Goal: Check status: Check status

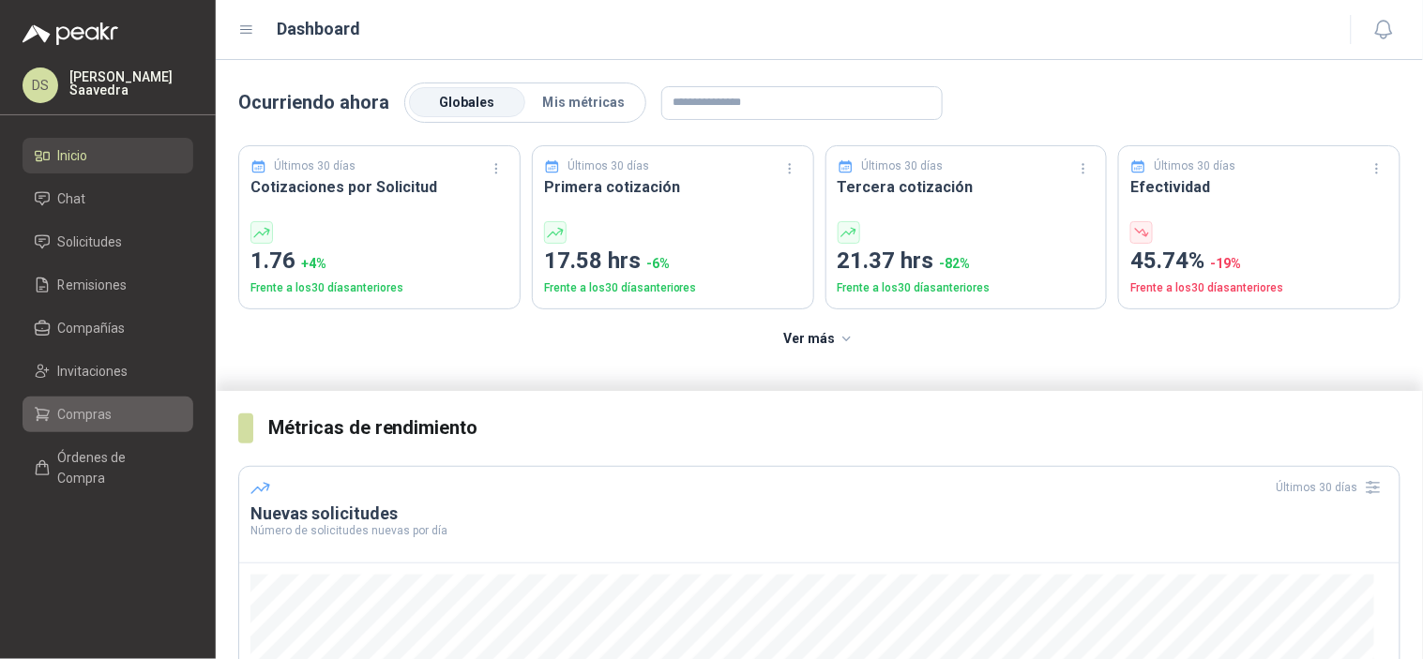
click at [128, 400] on link "Compras" at bounding box center [108, 415] width 171 height 36
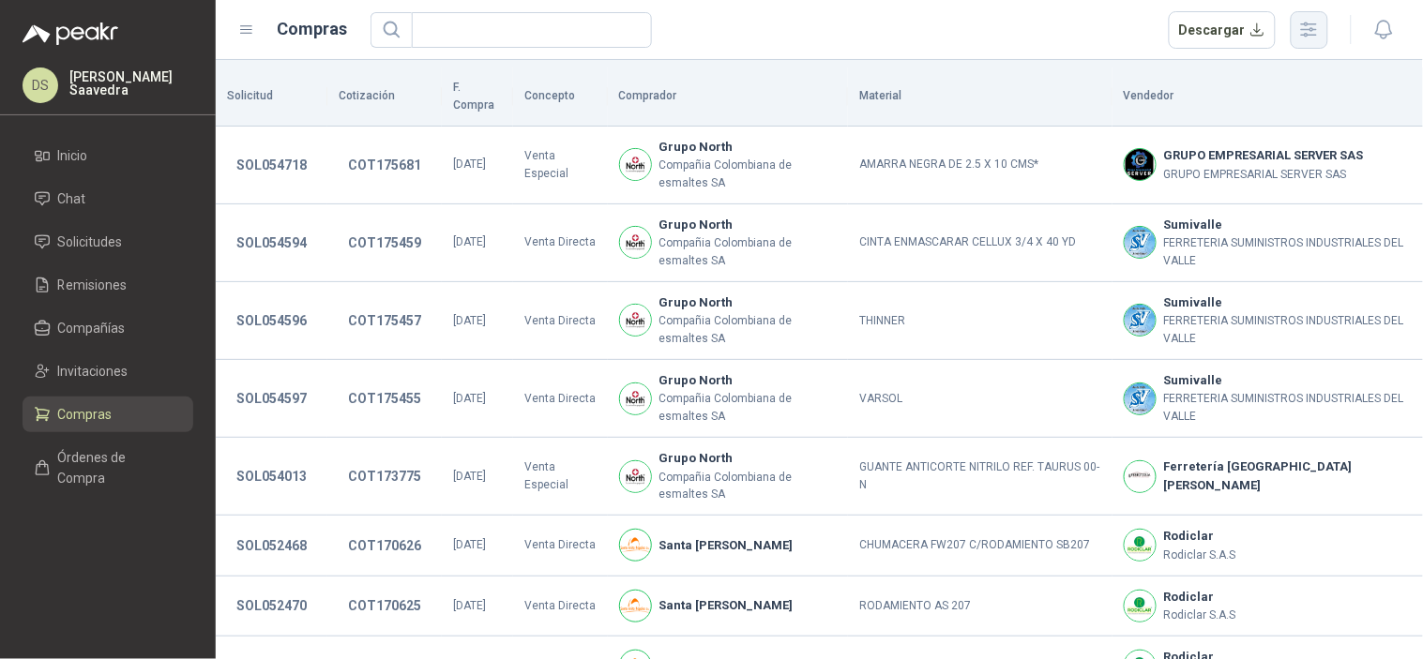
click at [1299, 44] on button "button" at bounding box center [1309, 30] width 38 height 38
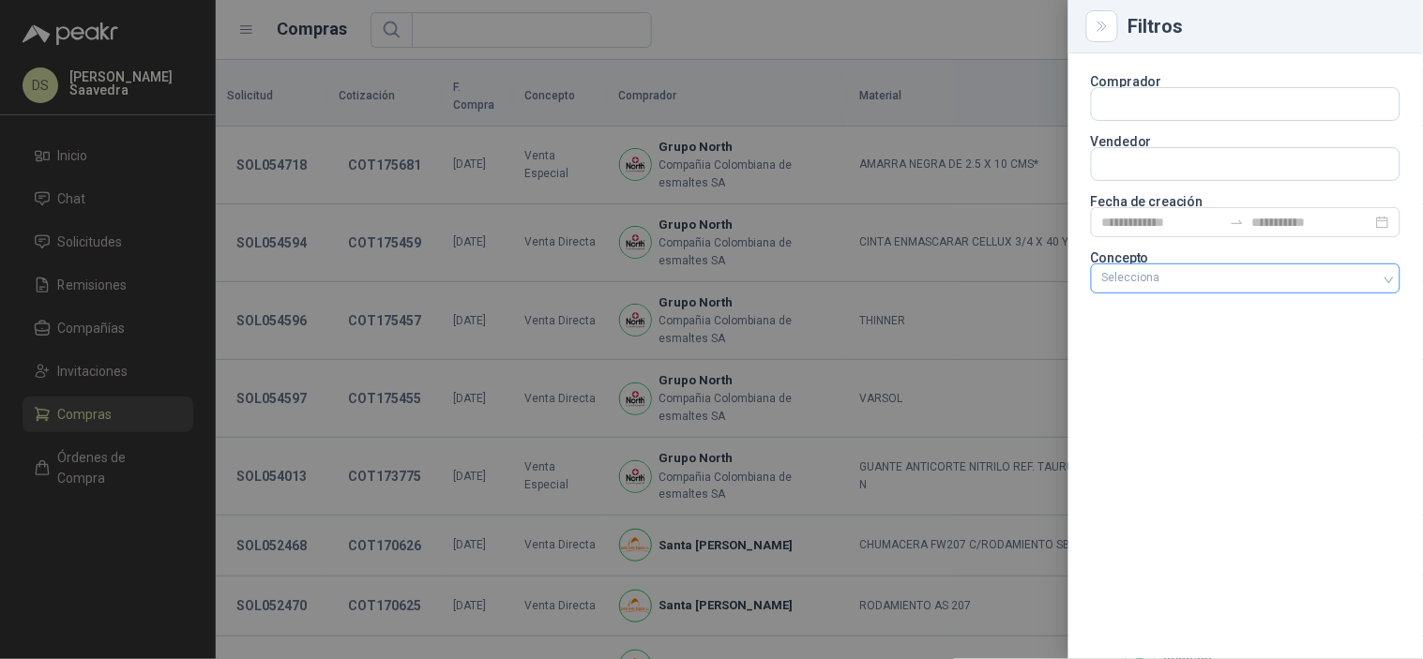
click at [1290, 285] on div at bounding box center [1235, 278] width 282 height 13
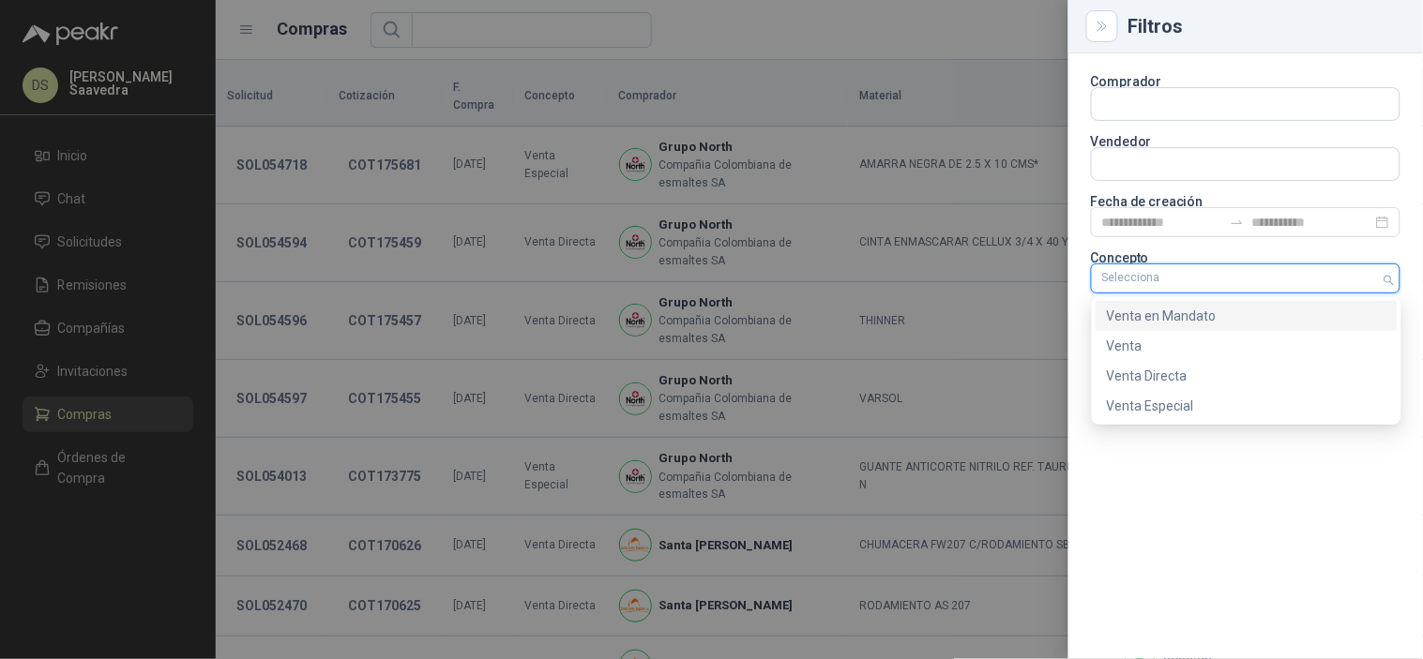
click at [1220, 311] on div "Venta en Mandato" at bounding box center [1246, 316] width 279 height 21
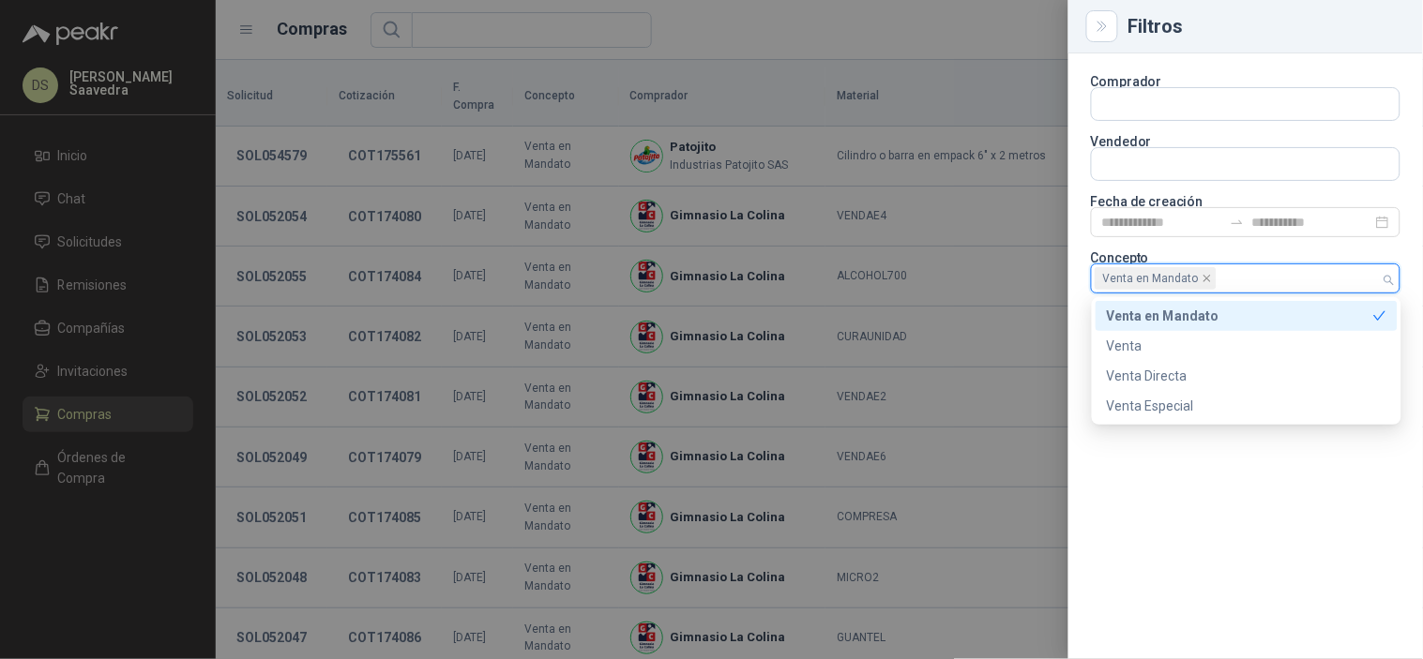
click at [920, 25] on div at bounding box center [711, 329] width 1423 height 659
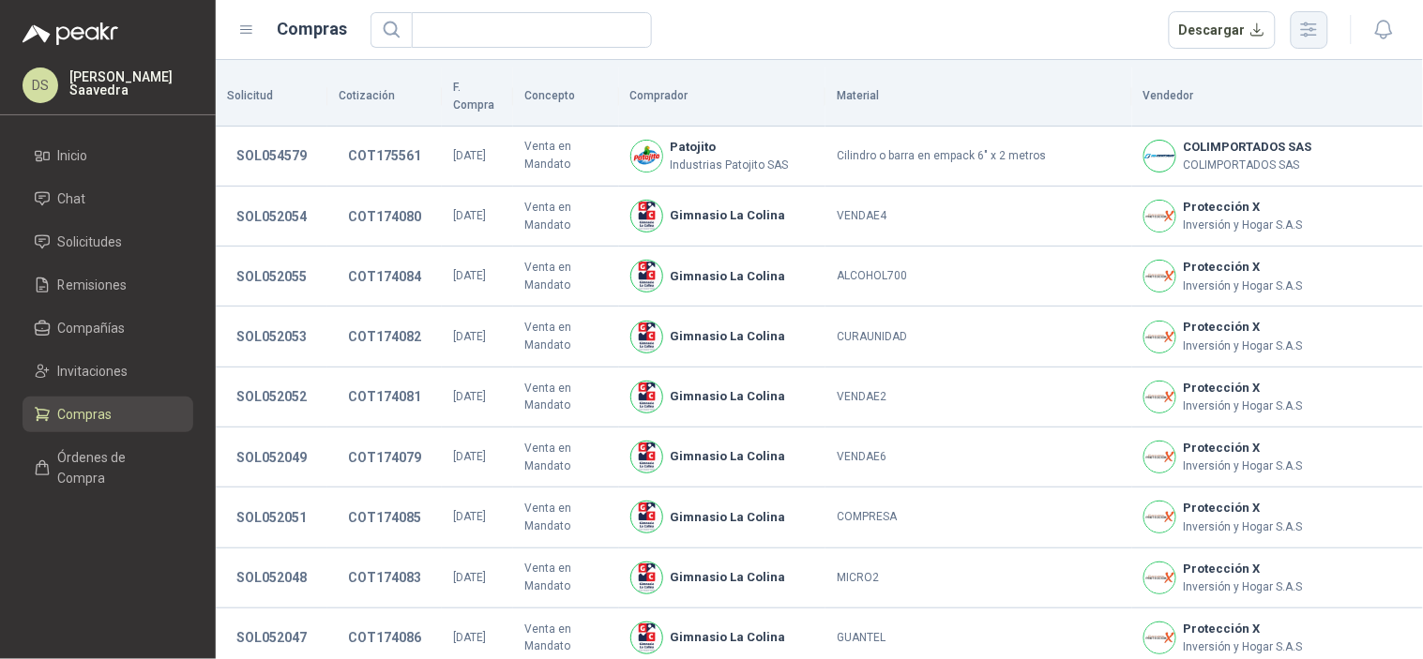
click at [1299, 38] on icon "button" at bounding box center [1309, 30] width 22 height 22
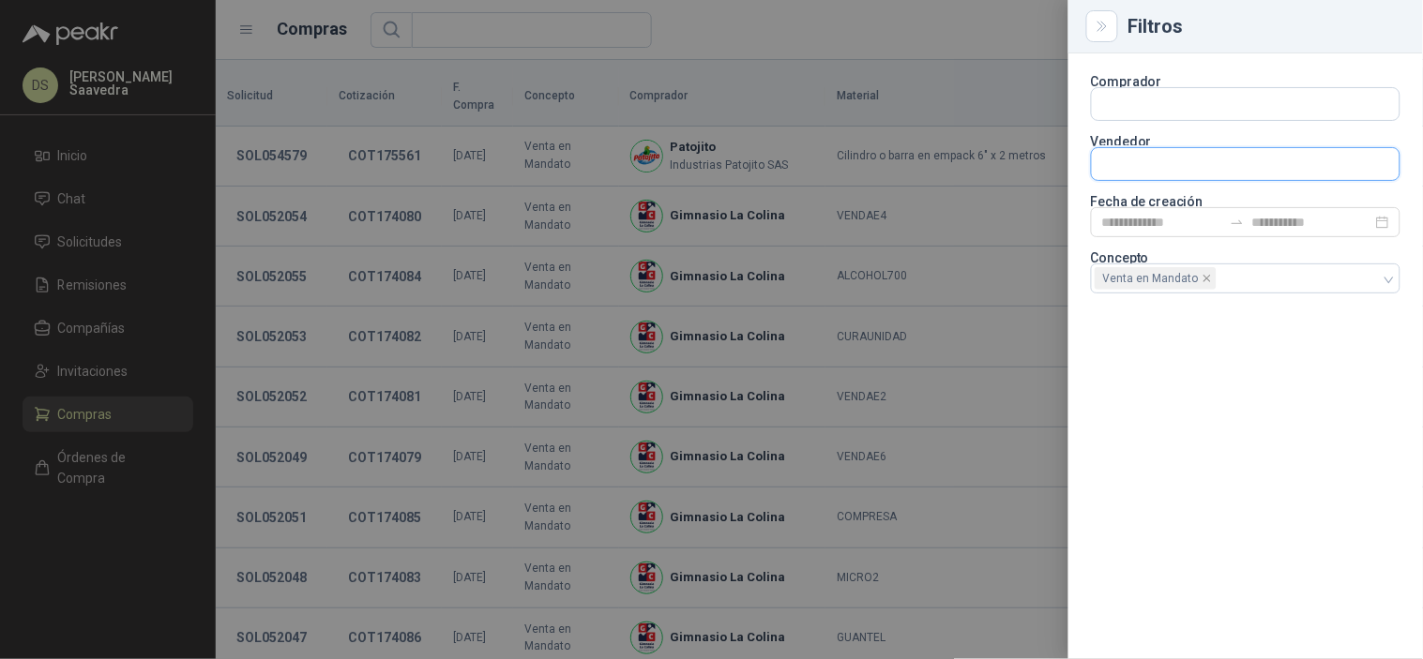
click at [1267, 172] on input "text" at bounding box center [1246, 164] width 308 height 32
type input "****"
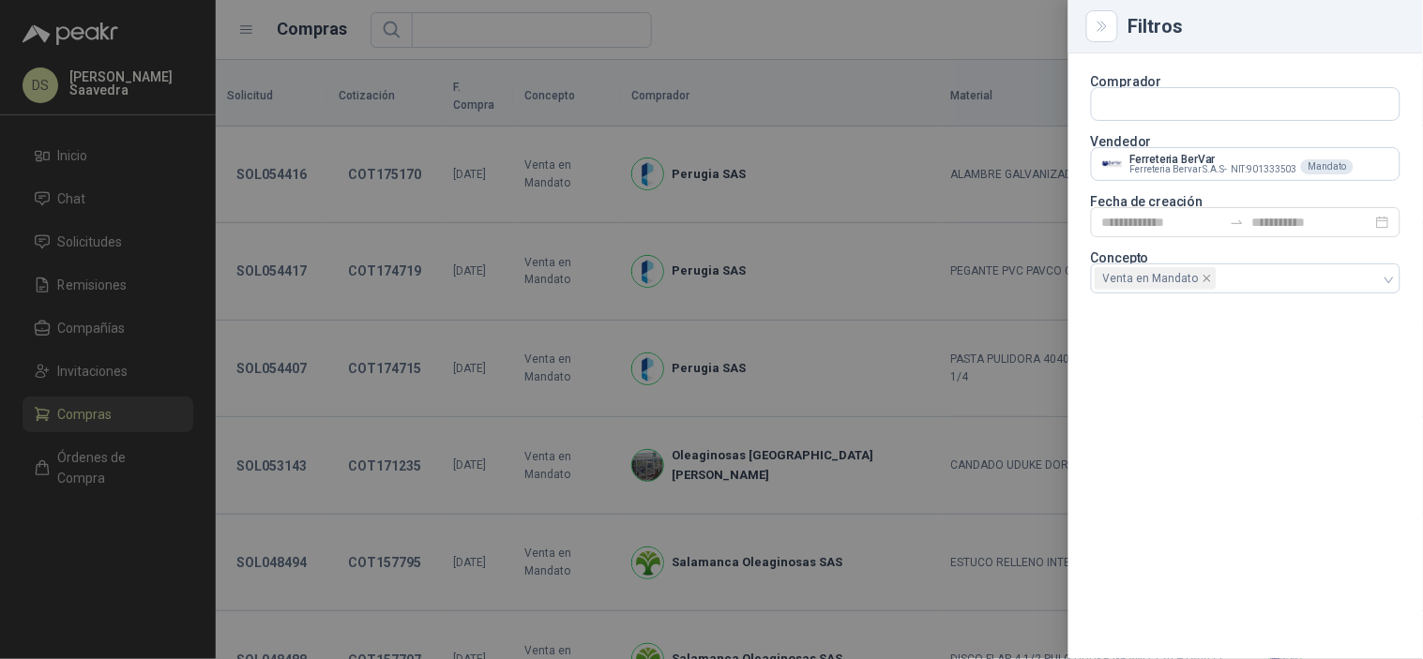
click at [813, 35] on div at bounding box center [711, 329] width 1423 height 659
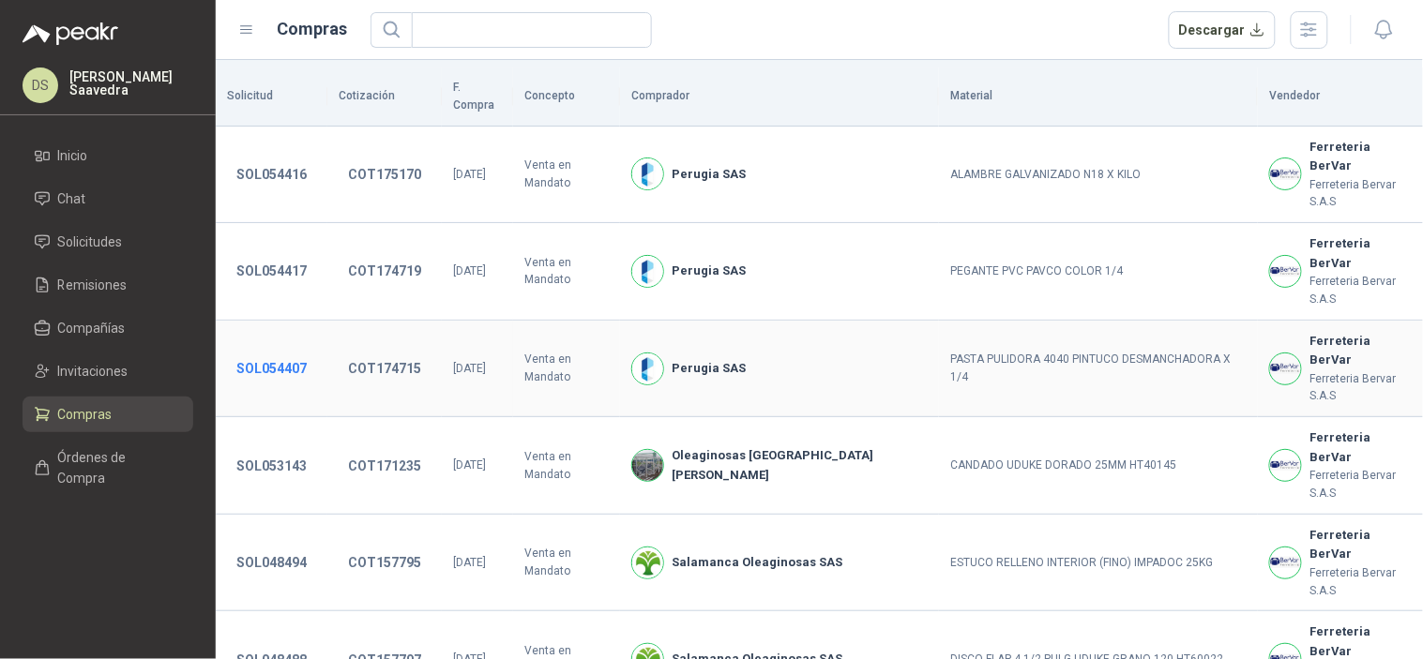
click at [289, 352] on button "SOL054407" at bounding box center [271, 369] width 89 height 34
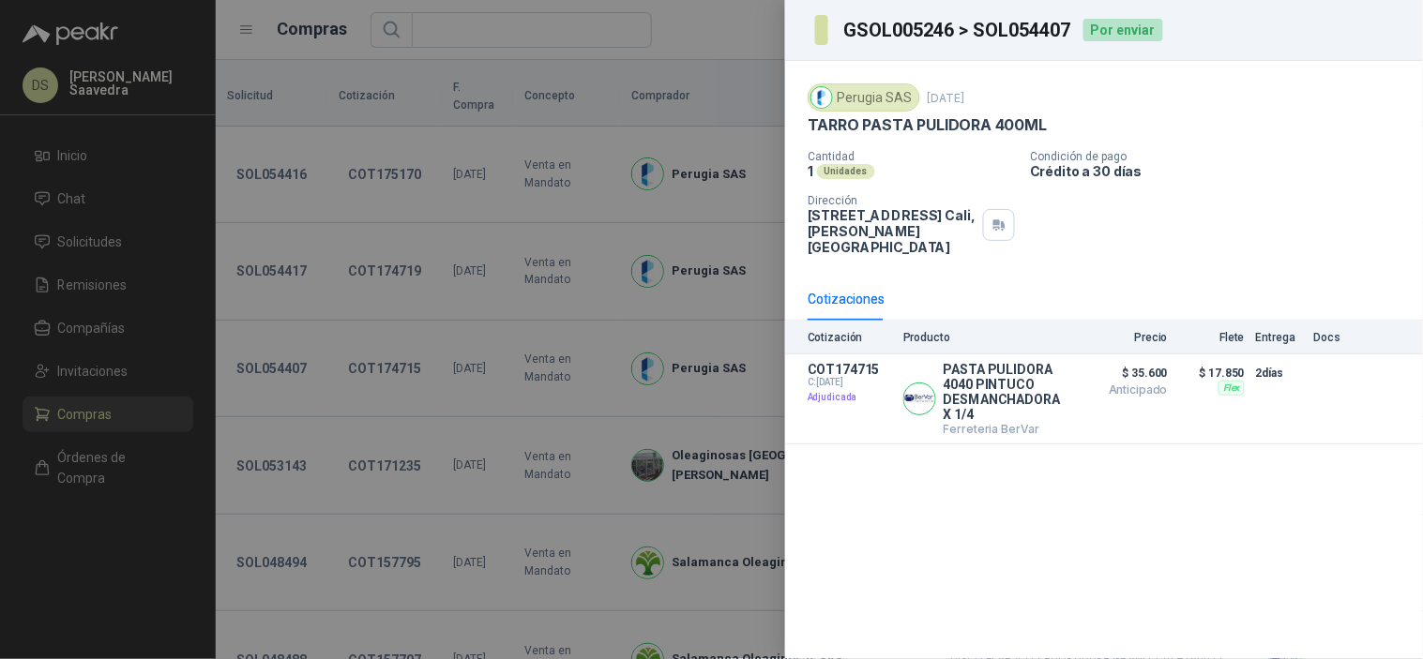
click at [1018, 29] on h3 "GSOL005246 > SOL054407" at bounding box center [957, 30] width 229 height 19
copy h3 "SOL054407"
click at [113, 339] on div at bounding box center [711, 329] width 1423 height 659
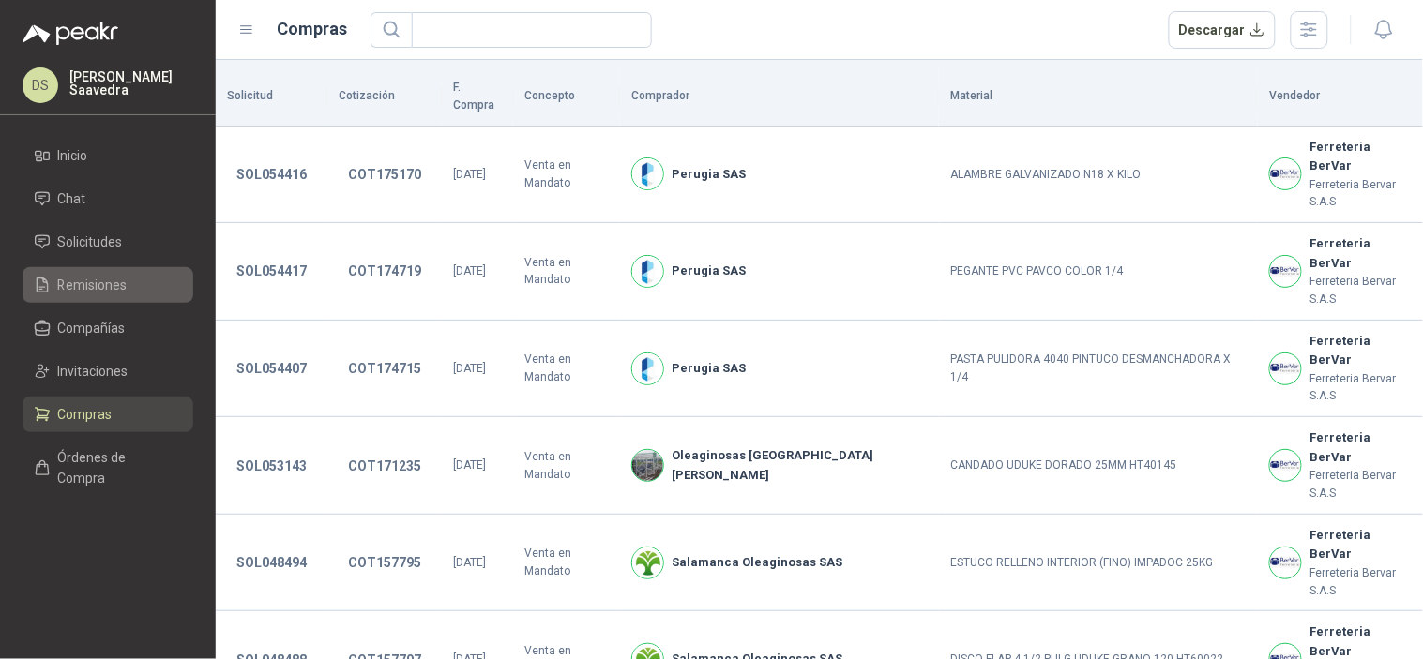
click at [104, 275] on span "Remisiones" at bounding box center [92, 285] width 69 height 21
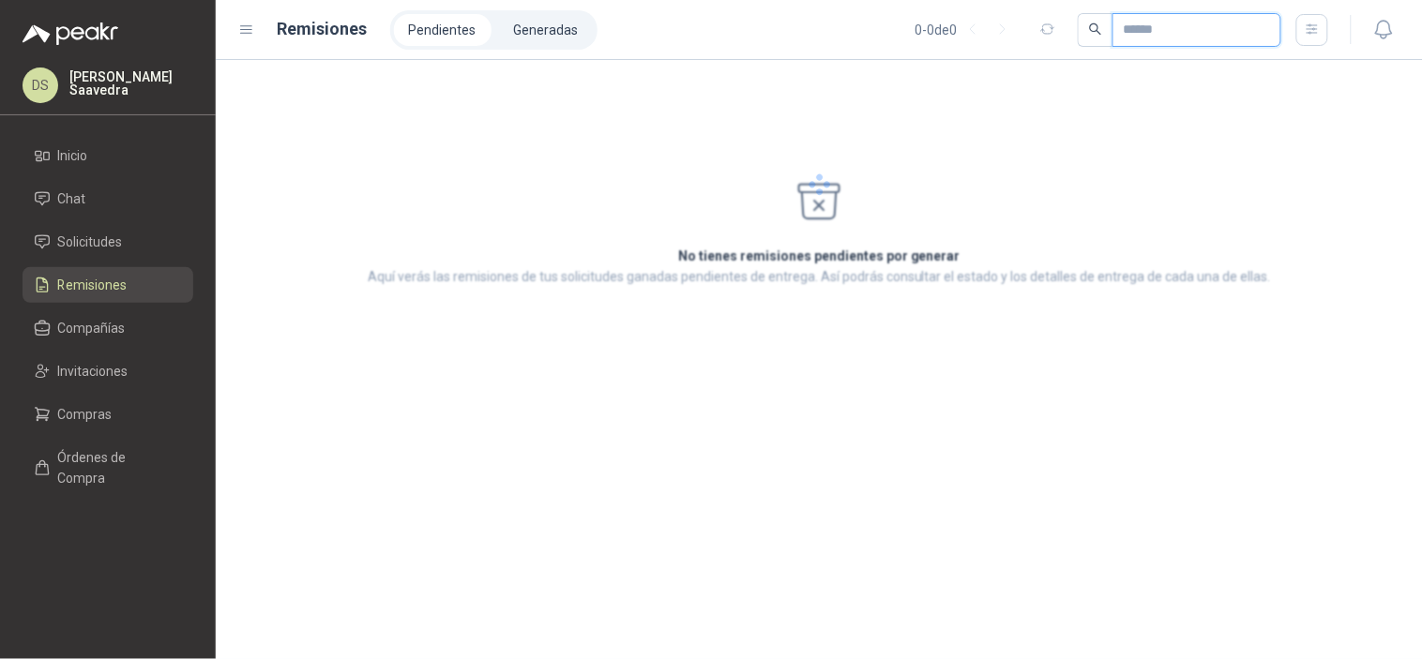
drag, startPoint x: 1169, startPoint y: 26, endPoint x: 556, endPoint y: 53, distance: 613.9
click at [1169, 26] on input "text" at bounding box center [1189, 30] width 131 height 32
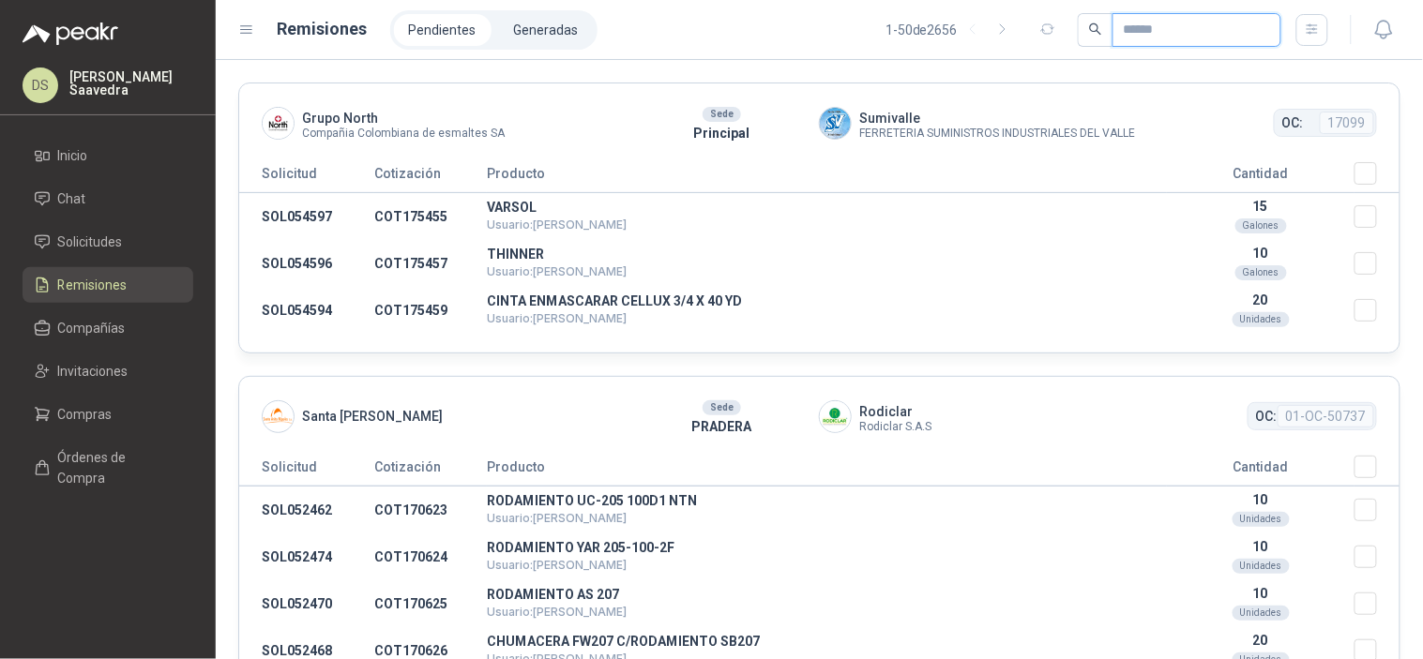
paste input "*********"
type input "*********"
click at [551, 34] on li "Generadas" at bounding box center [546, 30] width 95 height 32
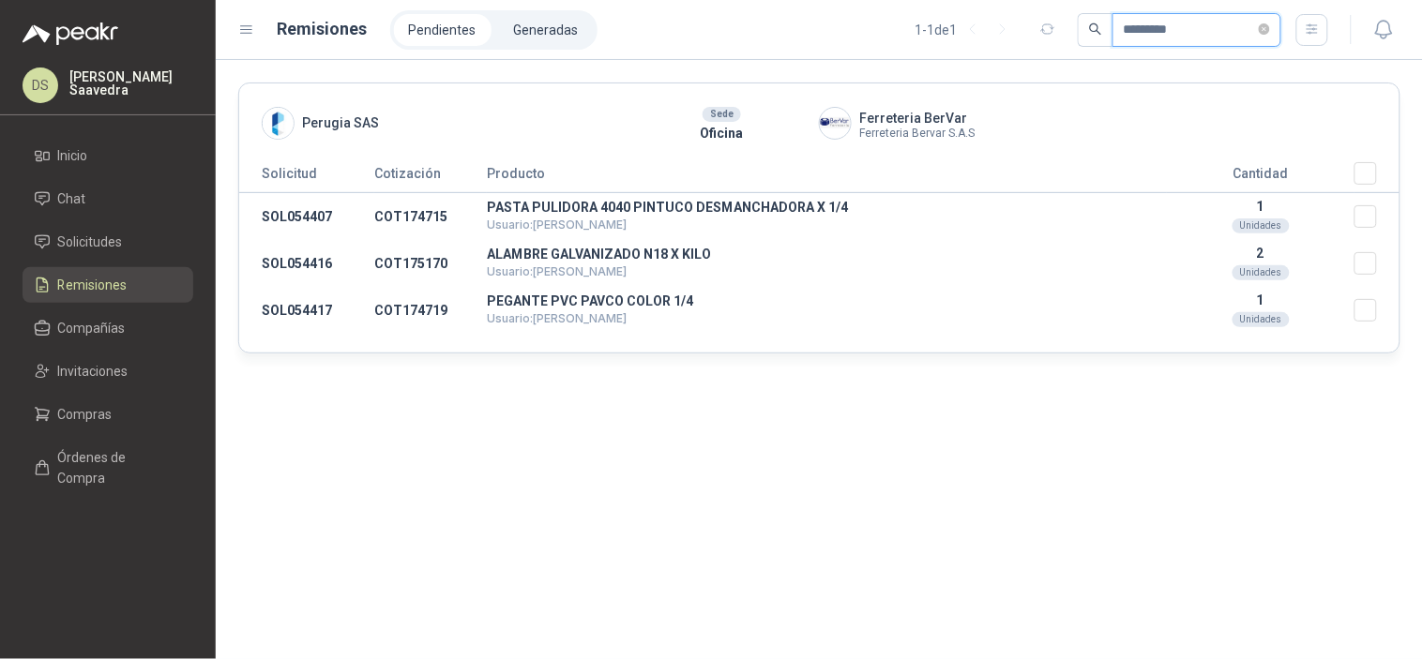
click at [1151, 29] on input "*********" at bounding box center [1189, 30] width 131 height 32
click at [513, 38] on li "Generadas" at bounding box center [546, 30] width 95 height 32
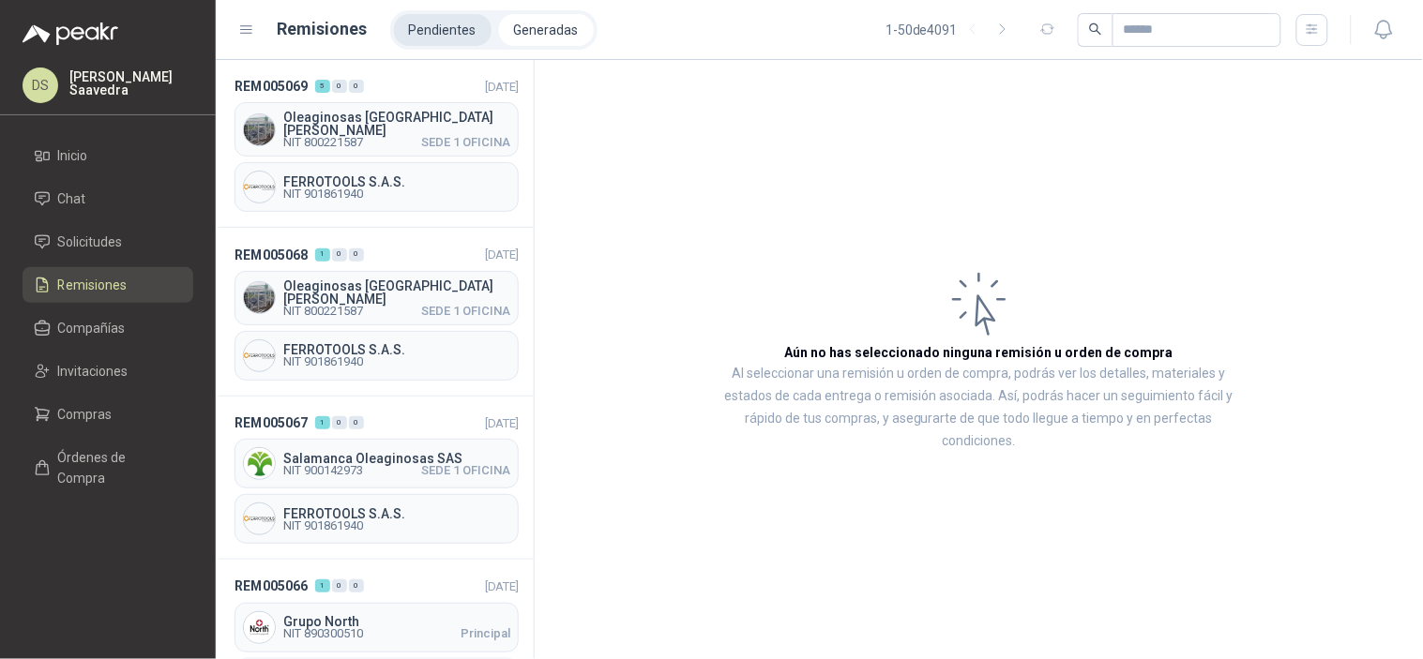
click at [447, 40] on li "Pendientes" at bounding box center [443, 30] width 98 height 32
